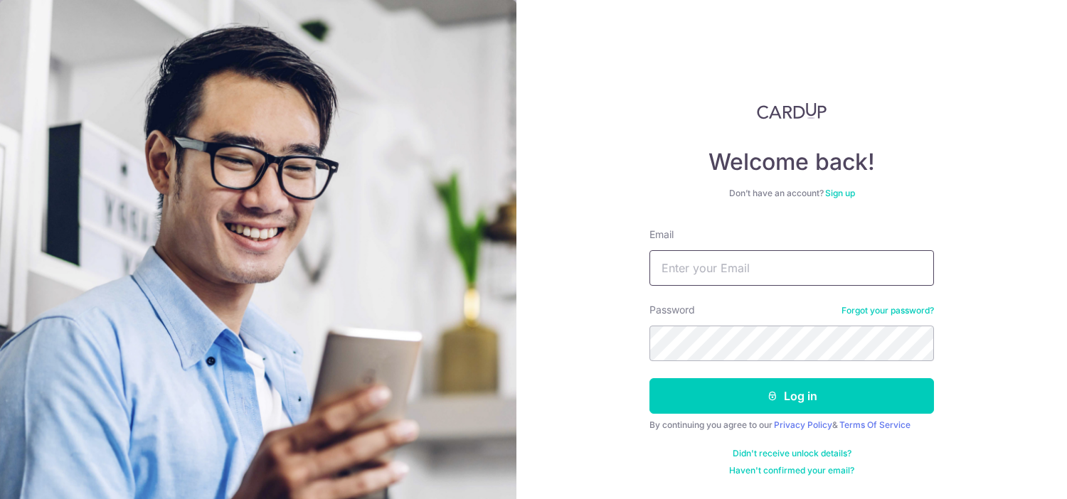
click at [720, 267] on input "Email" at bounding box center [791, 268] width 285 height 36
type input "[EMAIL_ADDRESS][DOMAIN_NAME]"
click at [649, 378] on button "Log in" at bounding box center [791, 396] width 285 height 36
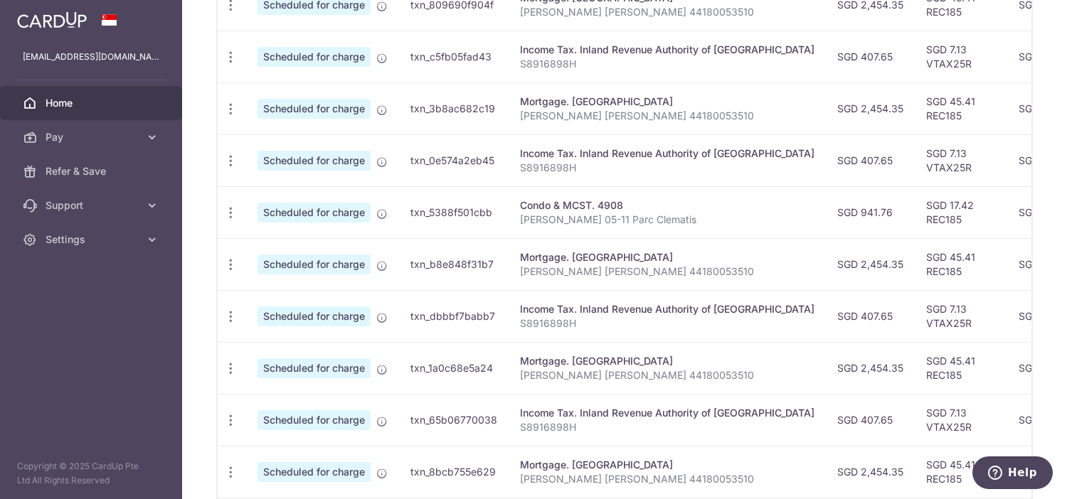
scroll to position [607, 0]
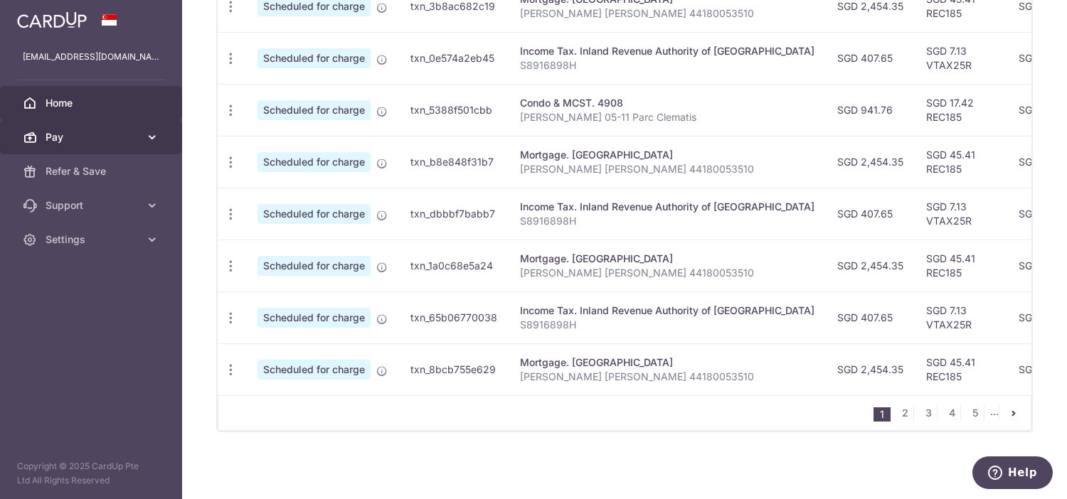
click at [160, 137] on link "Pay" at bounding box center [91, 137] width 182 height 34
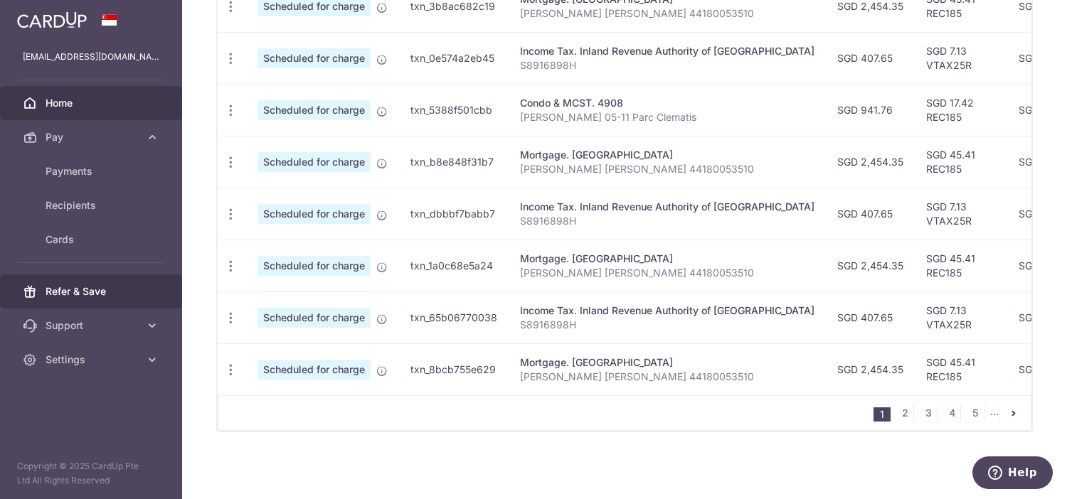
click at [102, 299] on link "Refer & Save" at bounding box center [91, 292] width 182 height 34
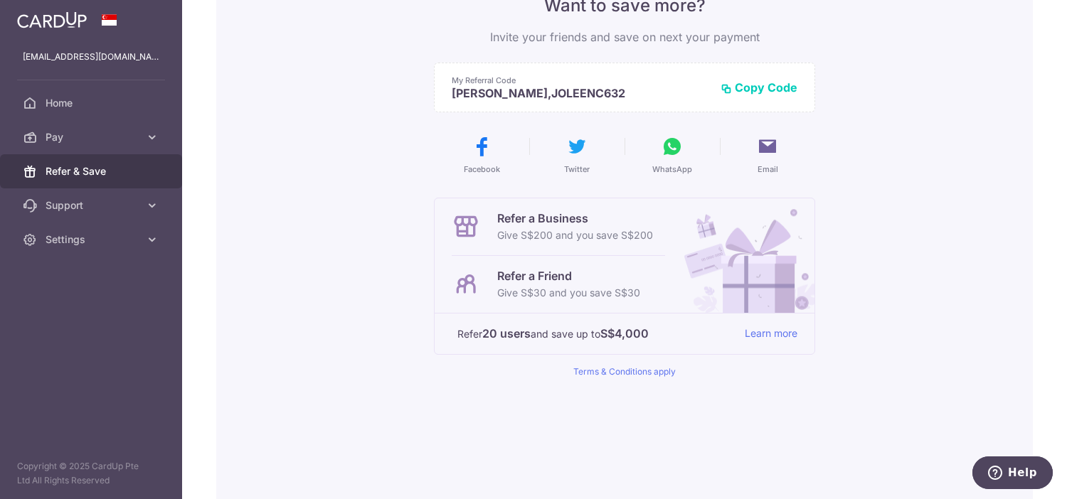
scroll to position [216, 0]
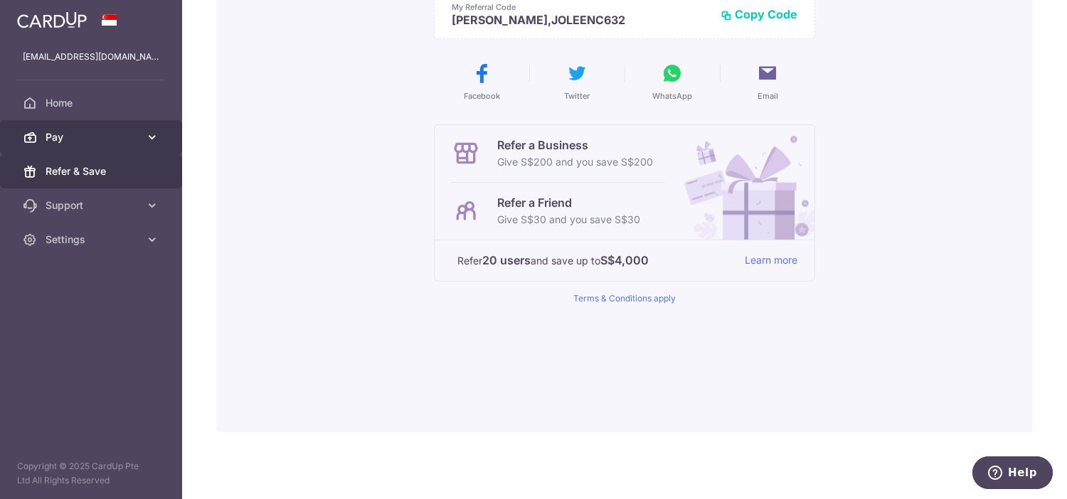
click at [154, 135] on icon at bounding box center [152, 137] width 14 height 14
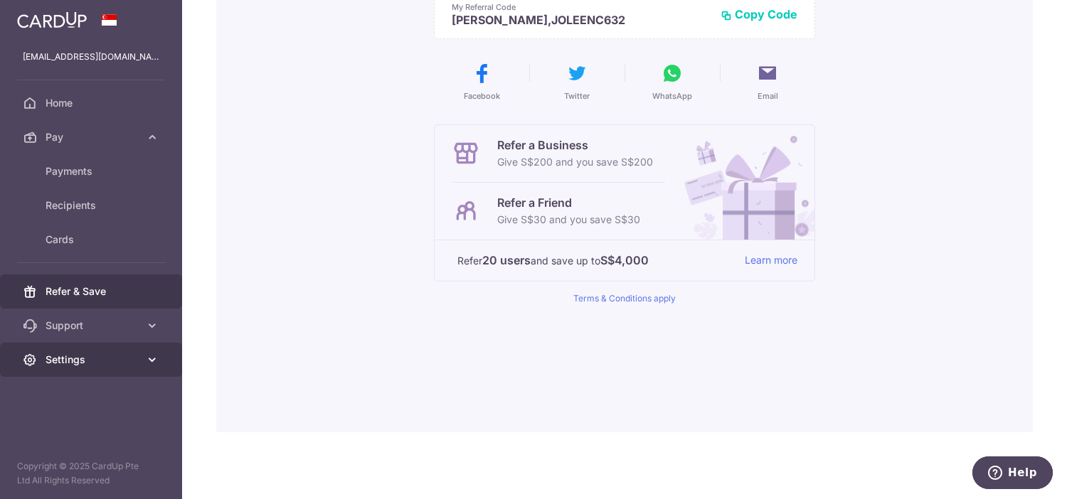
click at [163, 366] on link "Settings" at bounding box center [91, 360] width 182 height 34
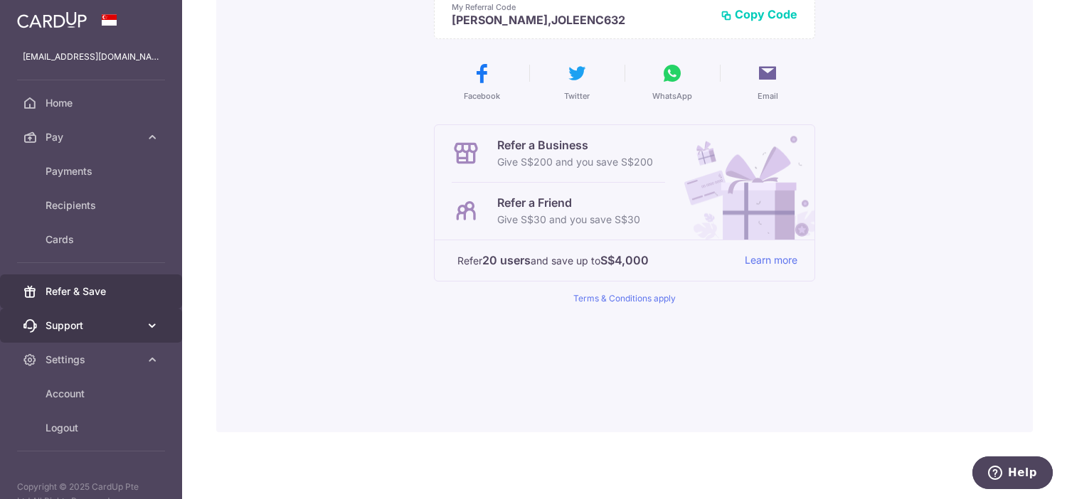
click at [151, 327] on icon at bounding box center [152, 326] width 14 height 14
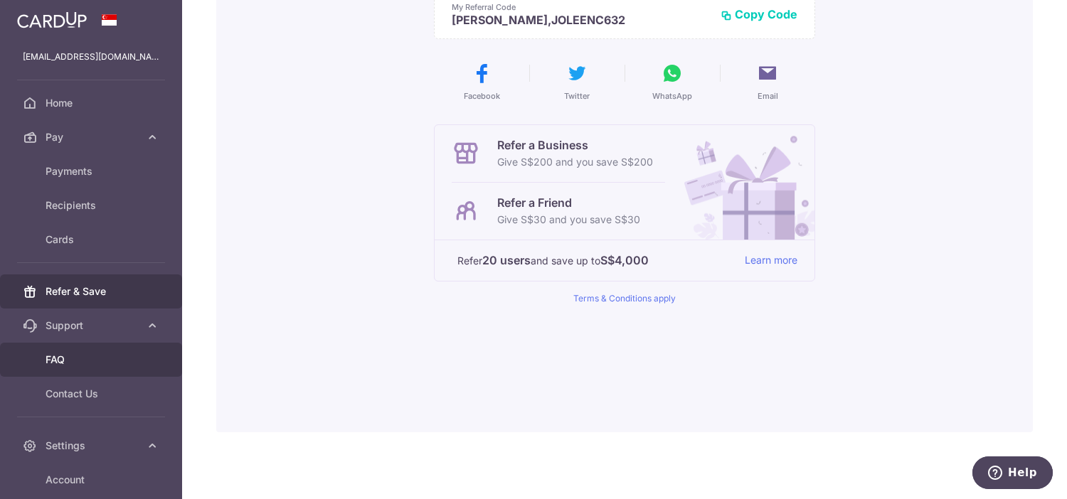
click at [67, 367] on link "FAQ" at bounding box center [91, 360] width 182 height 34
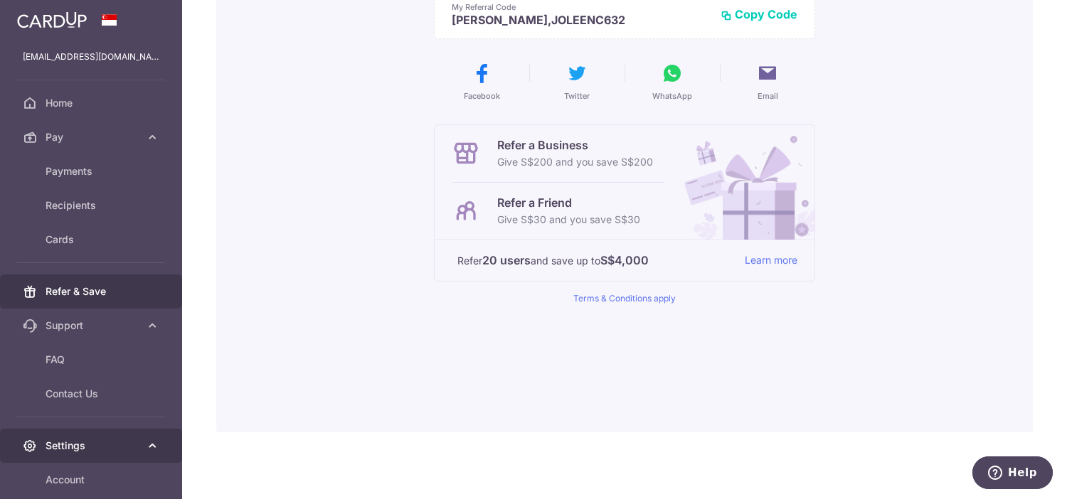
click at [148, 446] on icon at bounding box center [152, 446] width 14 height 14
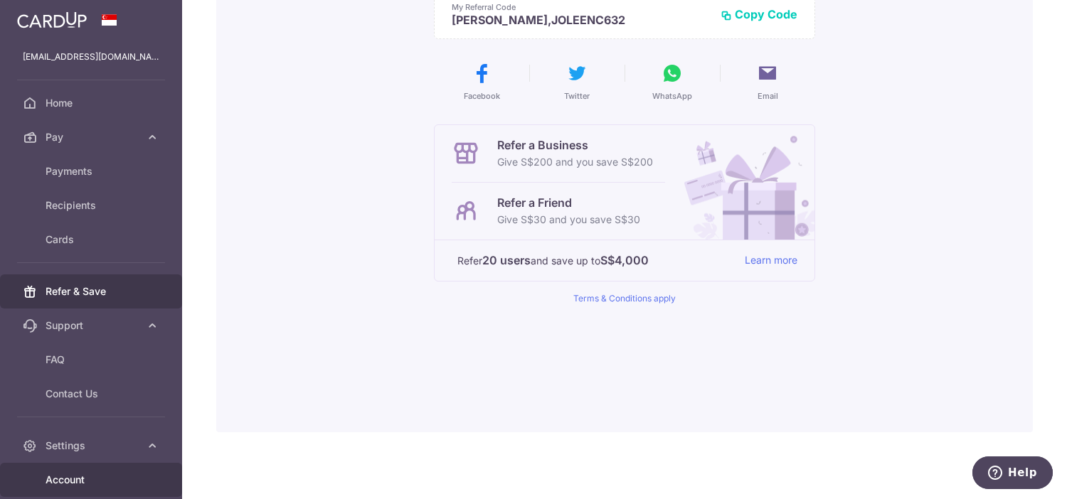
click at [82, 482] on span "Account" at bounding box center [93, 480] width 94 height 14
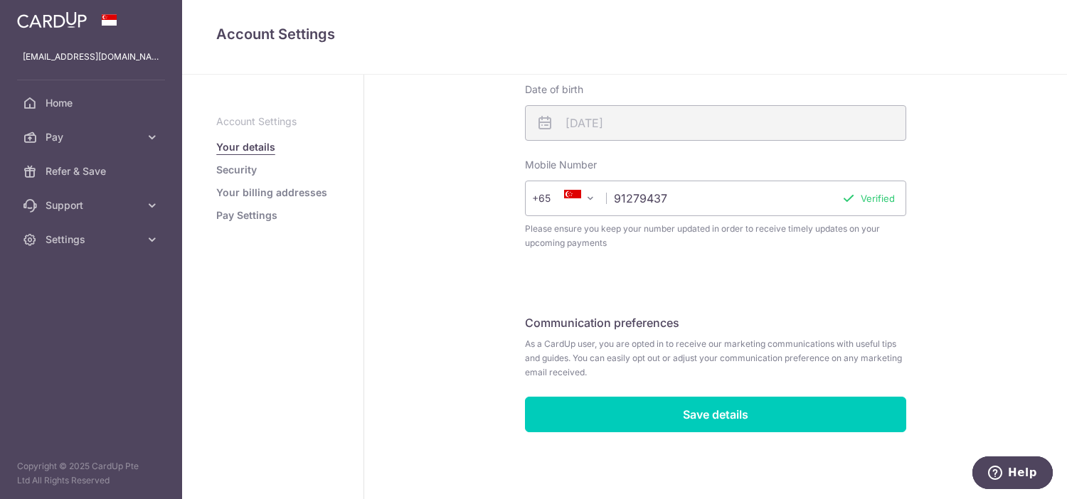
scroll to position [129, 0]
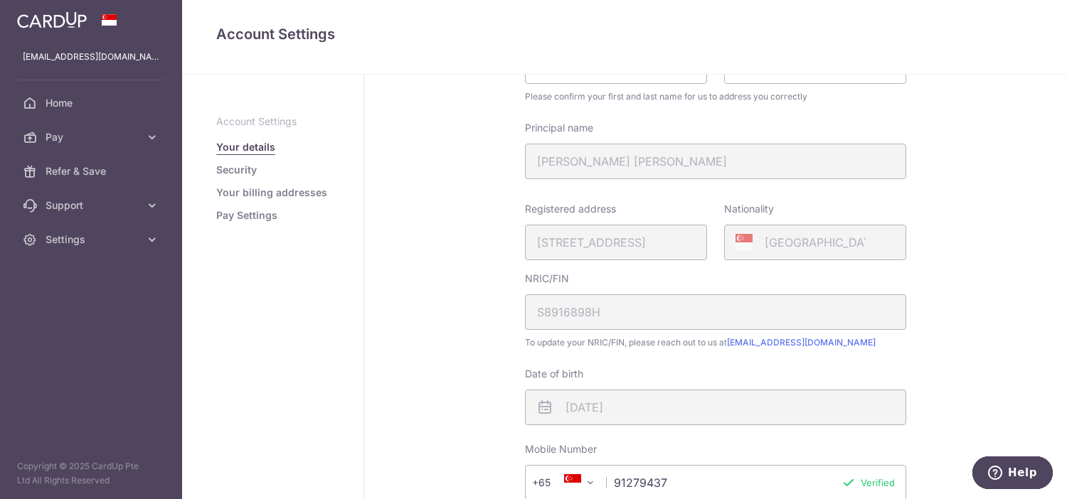
click at [244, 172] on link "Security" at bounding box center [236, 170] width 41 height 14
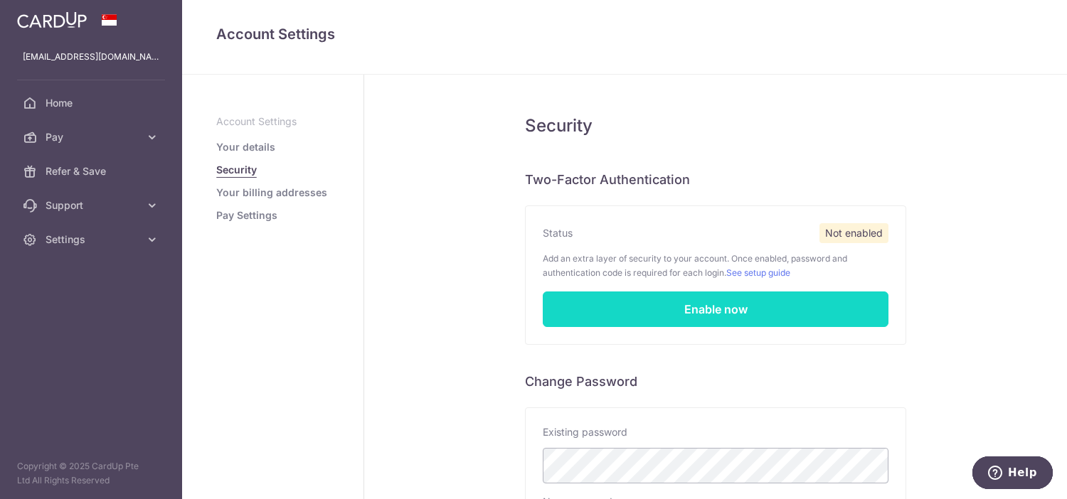
click at [744, 317] on link "Enable now" at bounding box center [716, 310] width 346 height 36
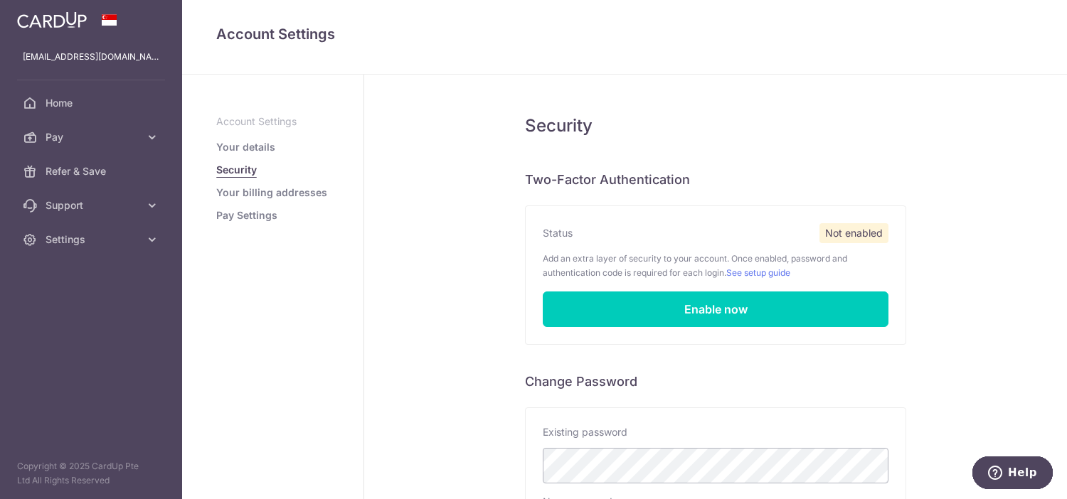
click at [260, 192] on link "Your billing addresses" at bounding box center [271, 193] width 111 height 14
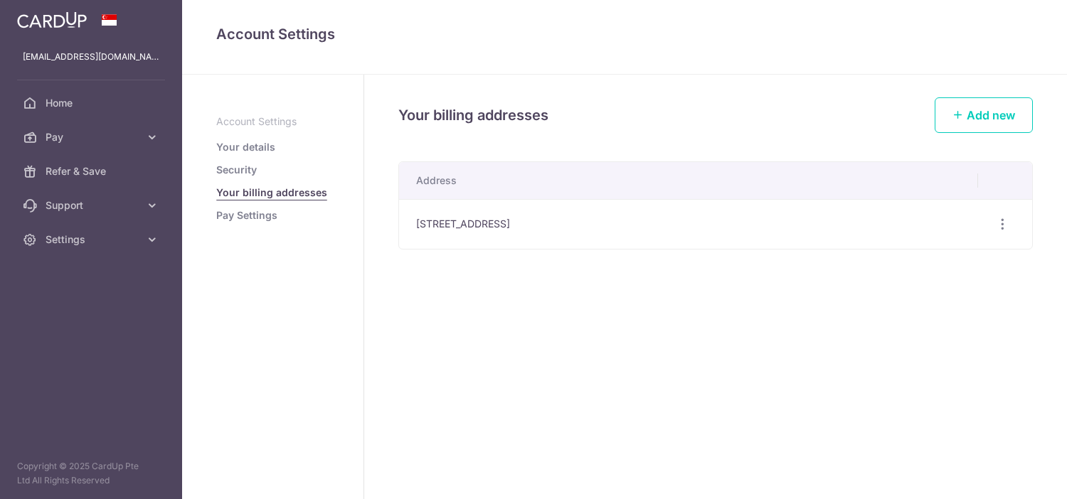
click at [255, 217] on link "Pay Settings" at bounding box center [246, 215] width 61 height 14
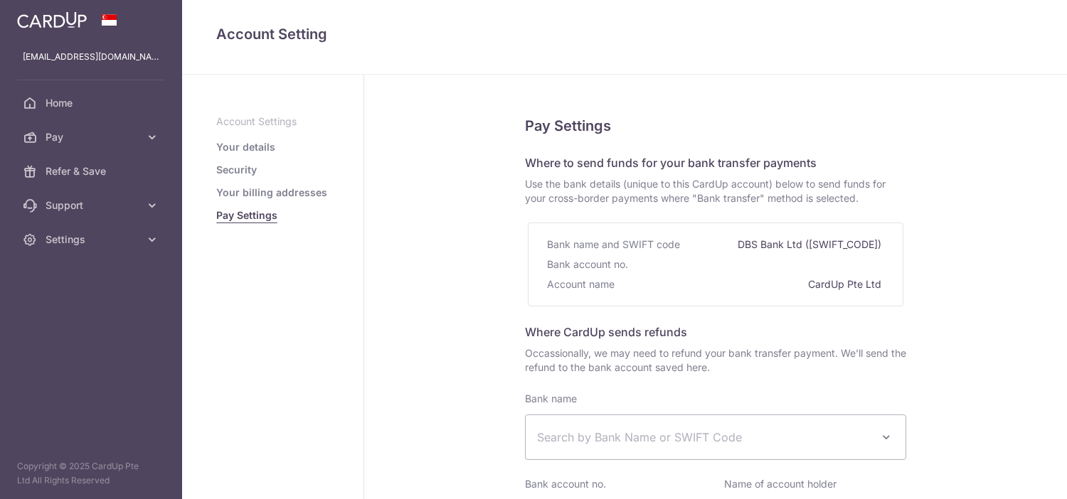
select select
click at [425, 226] on div "Pay Settings Where to send funds for your bank transfer payments Use the bank d…" at bounding box center [715, 427] width 703 height 704
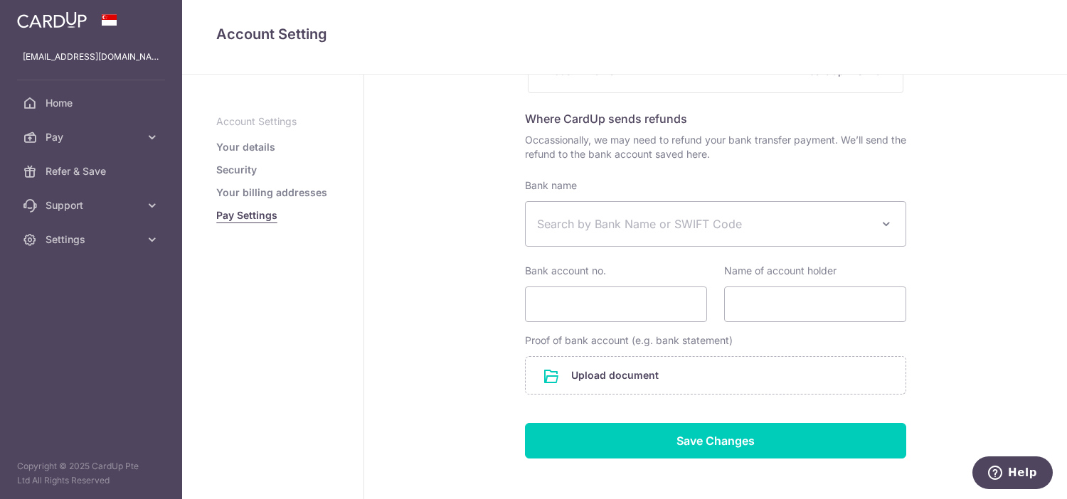
scroll to position [280, 0]
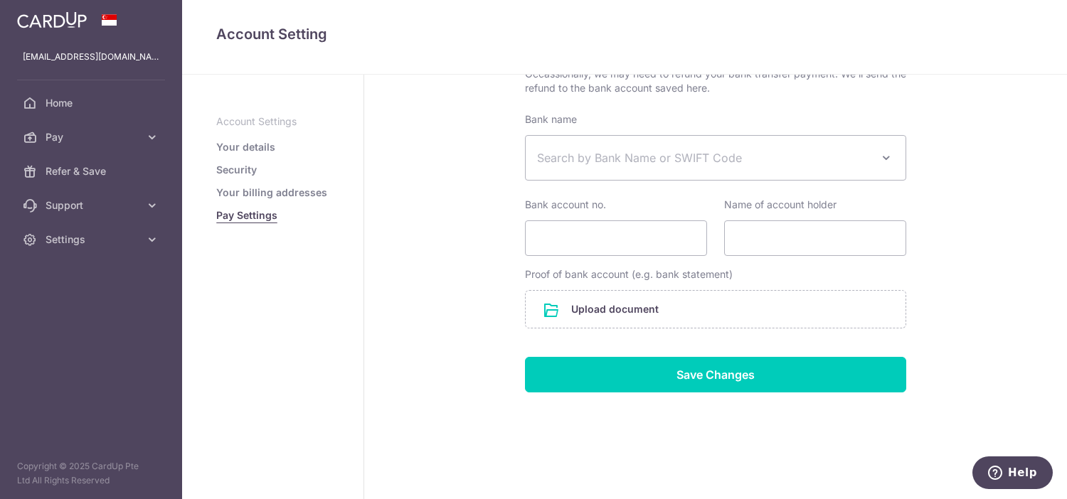
click at [463, 229] on div "Pay Settings Where to send funds for your bank transfer payments Use the bank d…" at bounding box center [715, 147] width 703 height 704
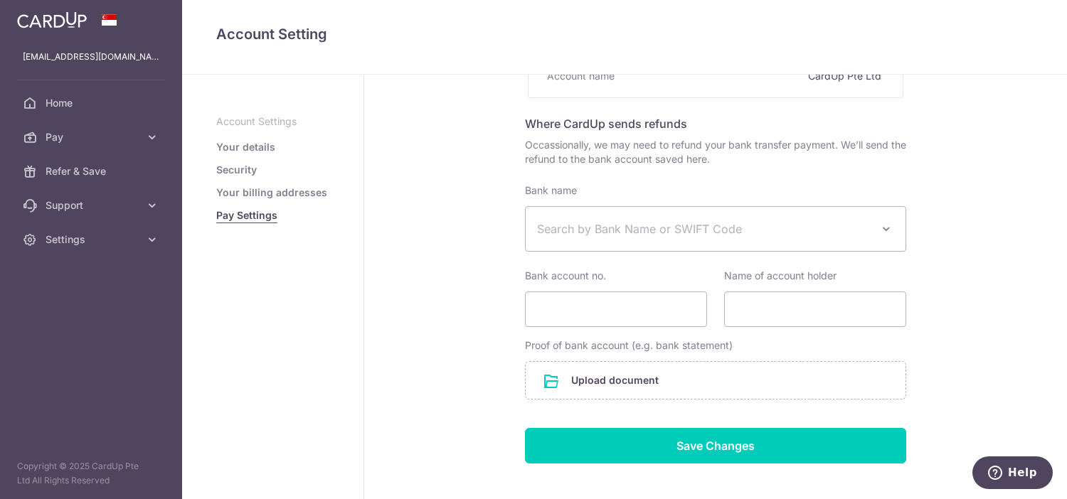
scroll to position [137, 0]
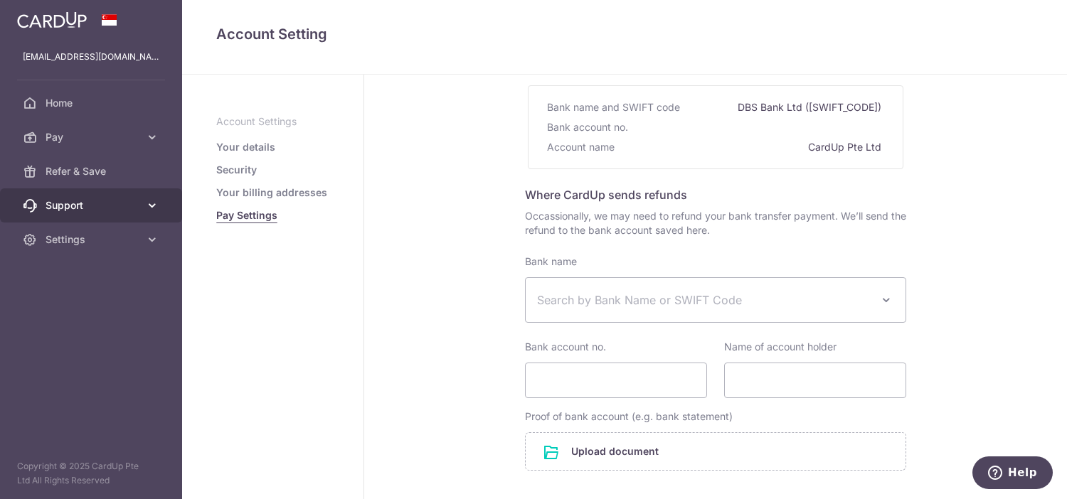
click at [160, 206] on link "Support" at bounding box center [91, 205] width 182 height 34
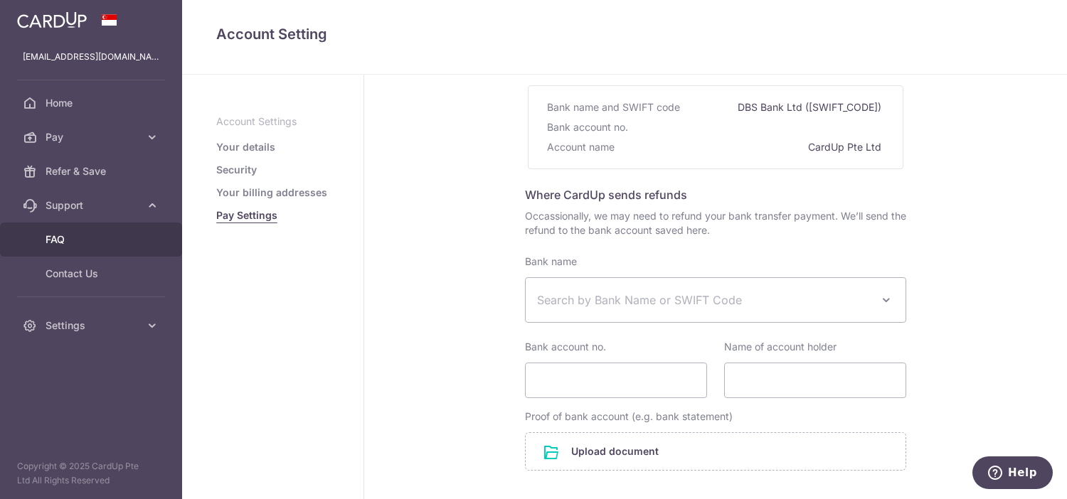
click at [64, 243] on span "FAQ" at bounding box center [93, 240] width 94 height 14
